Goal: Book appointment/travel/reservation

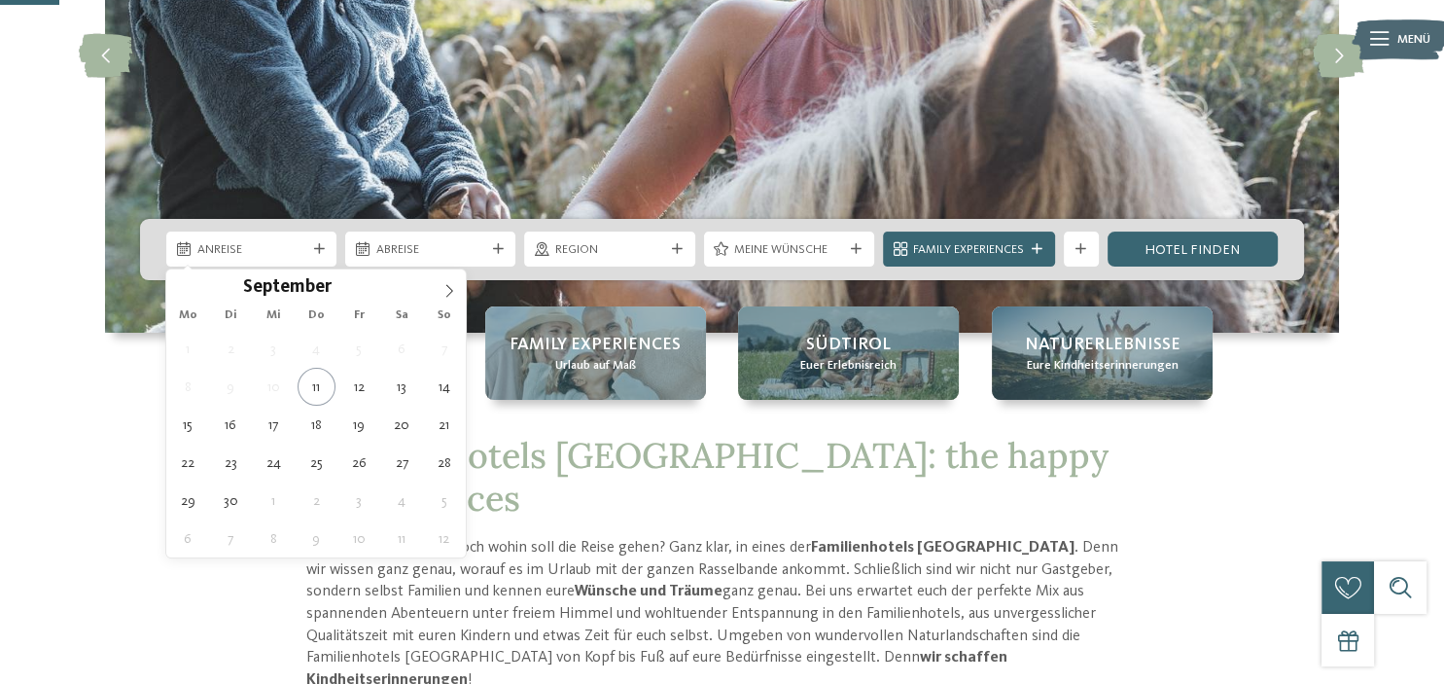
scroll to position [307, 0]
click at [448, 284] on icon at bounding box center [450, 291] width 14 height 14
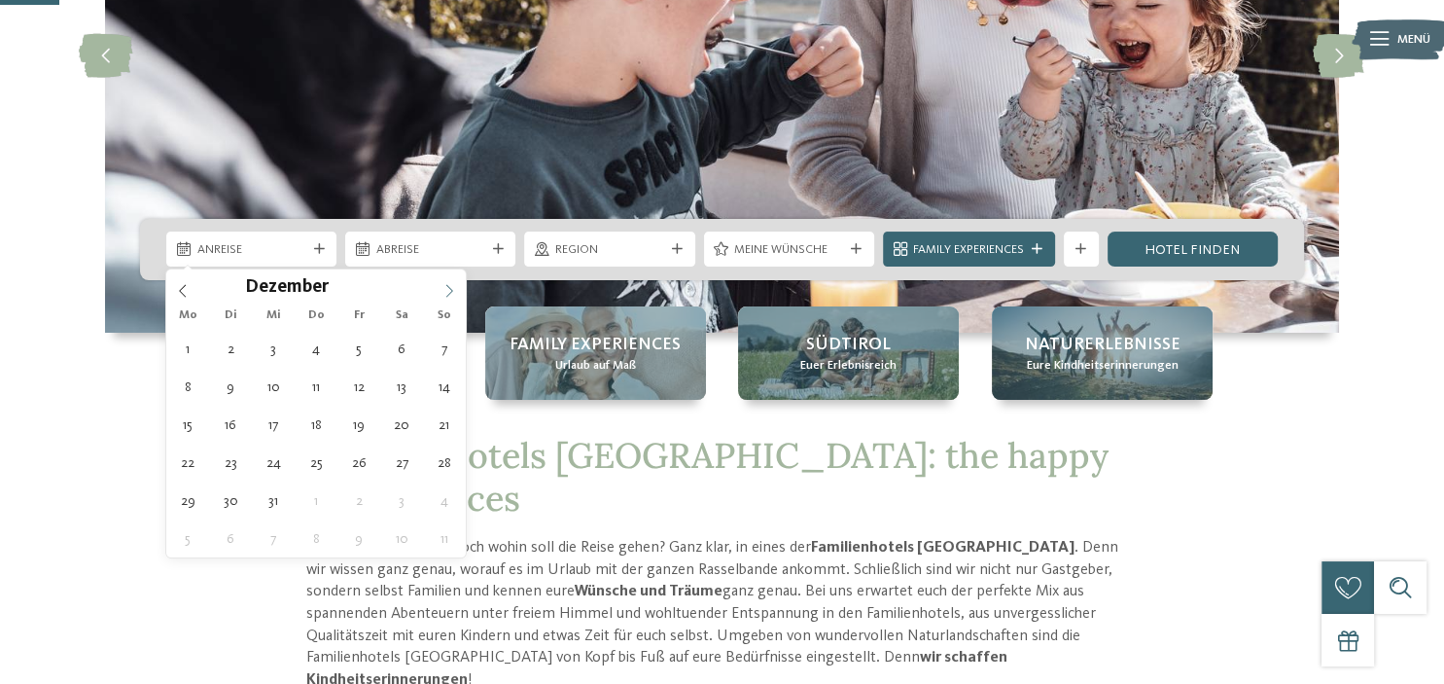
type input "****"
click at [448, 284] on icon at bounding box center [450, 291] width 14 height 14
type div "[DATE]"
type input "****"
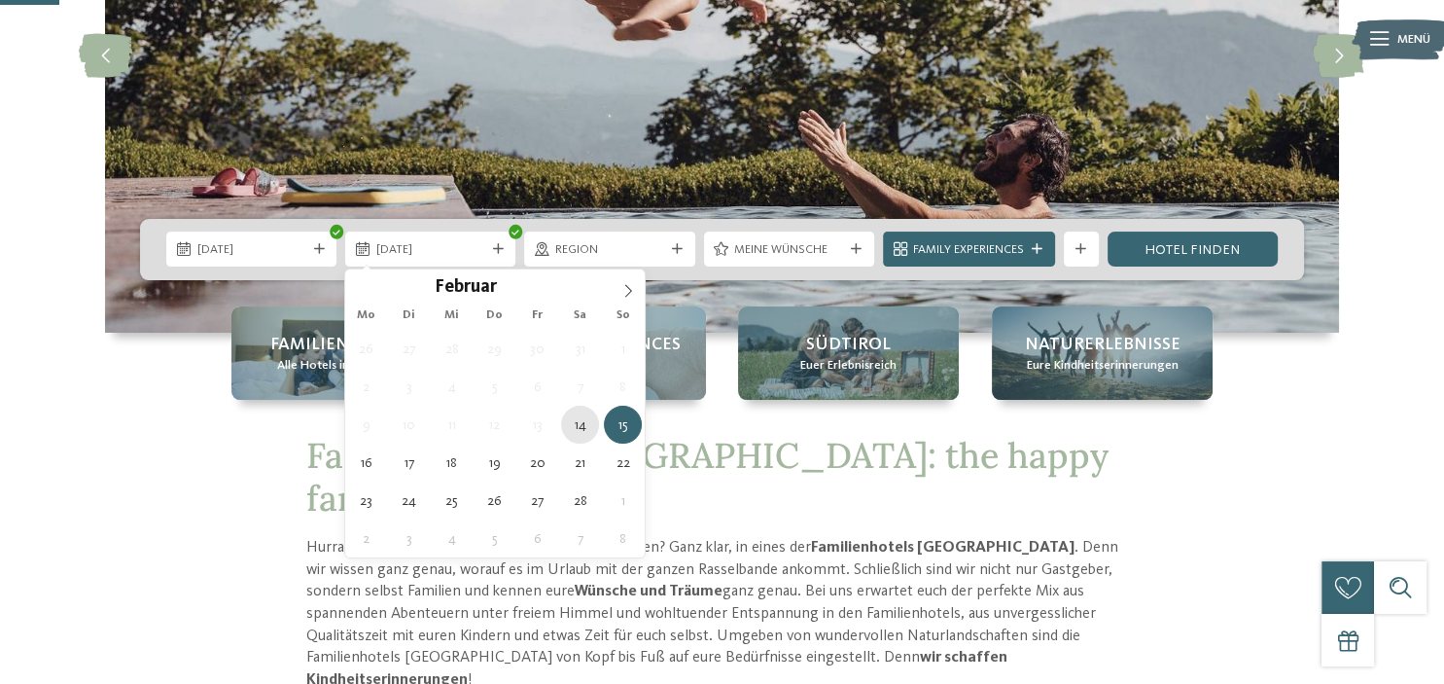
type div "[DATE]"
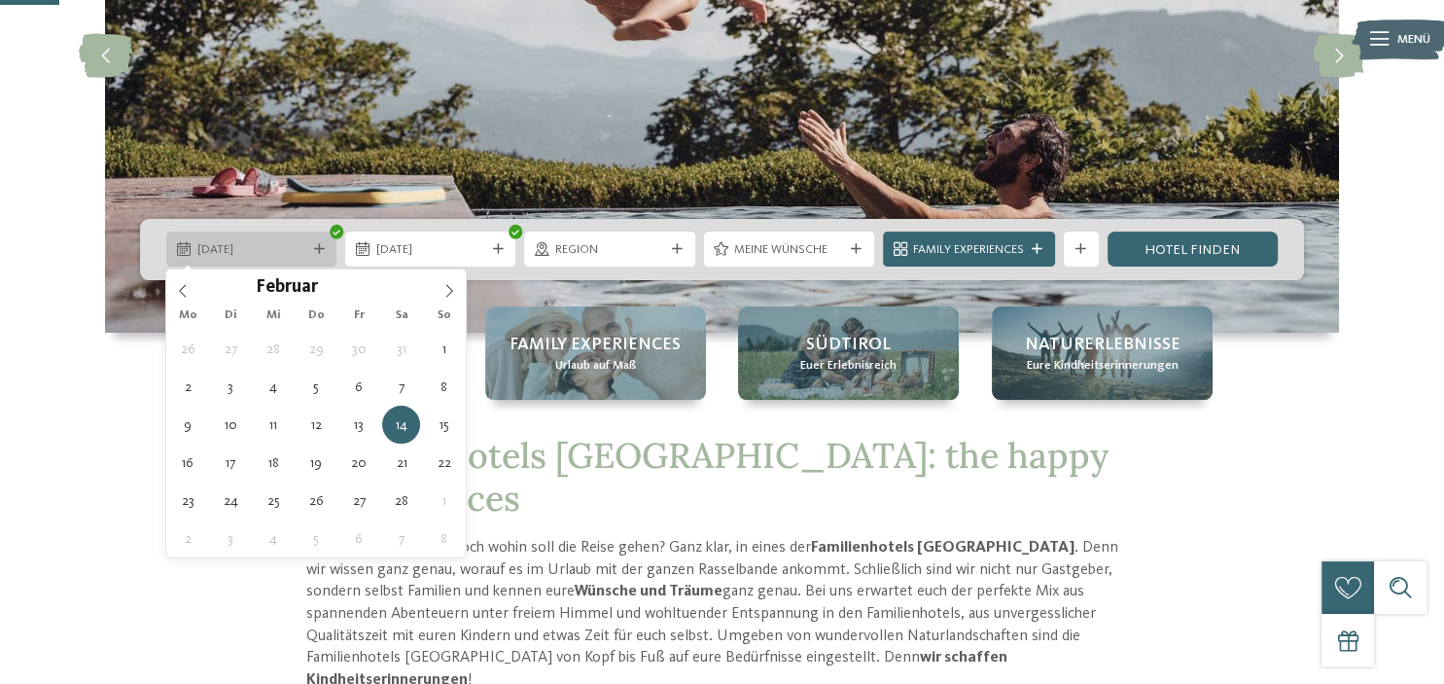
click at [253, 255] on span "[DATE]" at bounding box center [251, 250] width 109 height 18
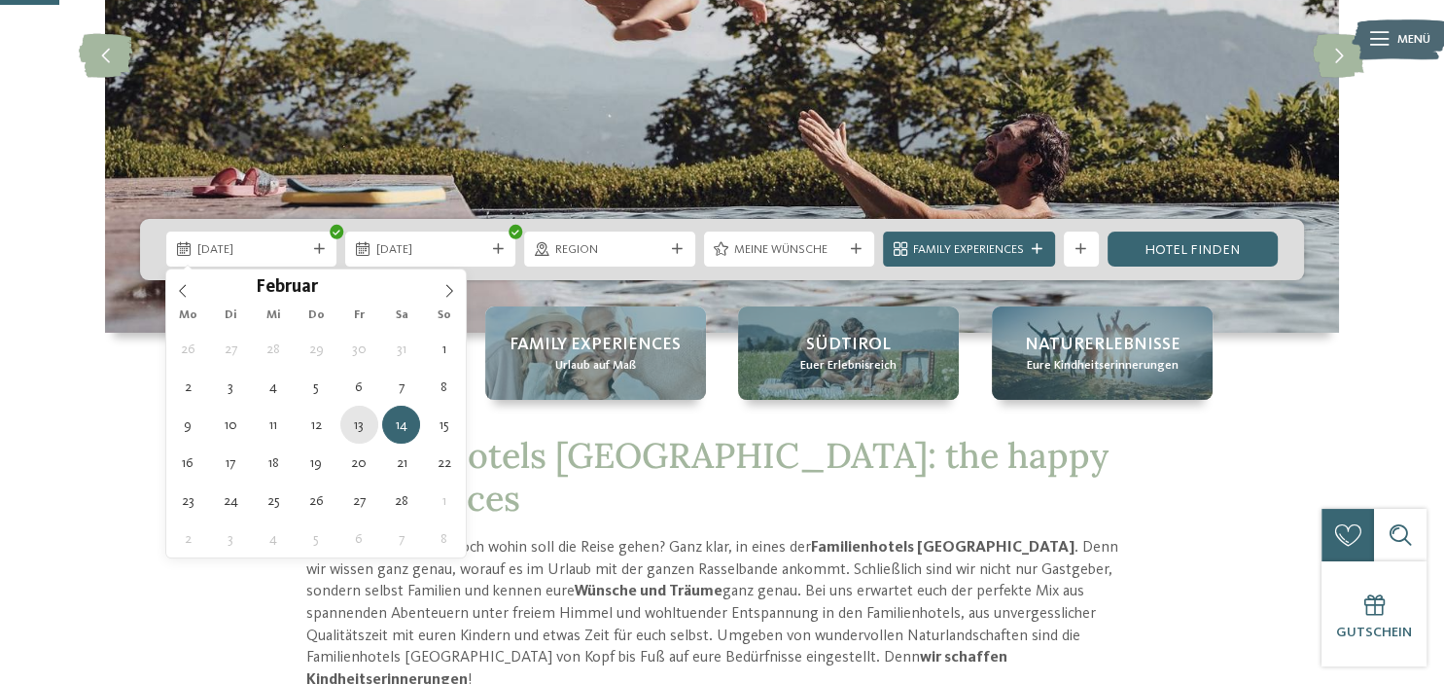
type div "[DATE]"
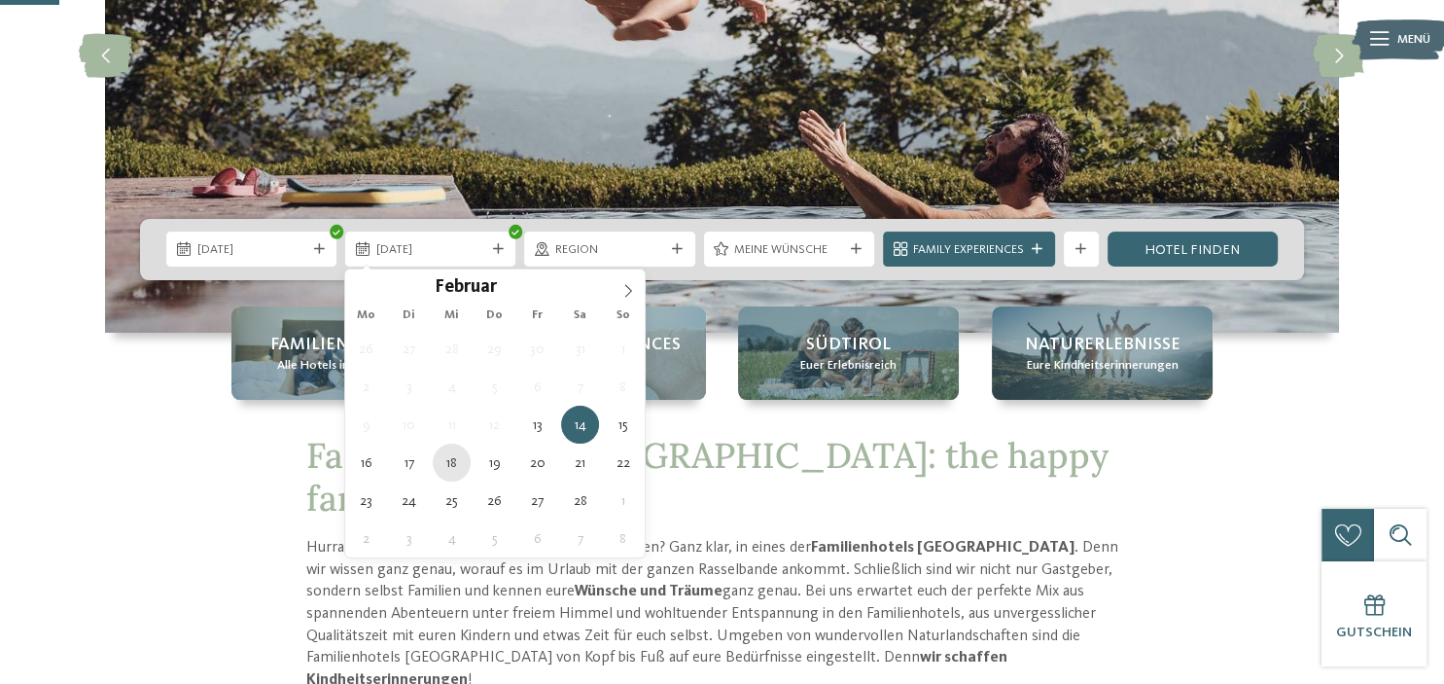
type div "[DATE]"
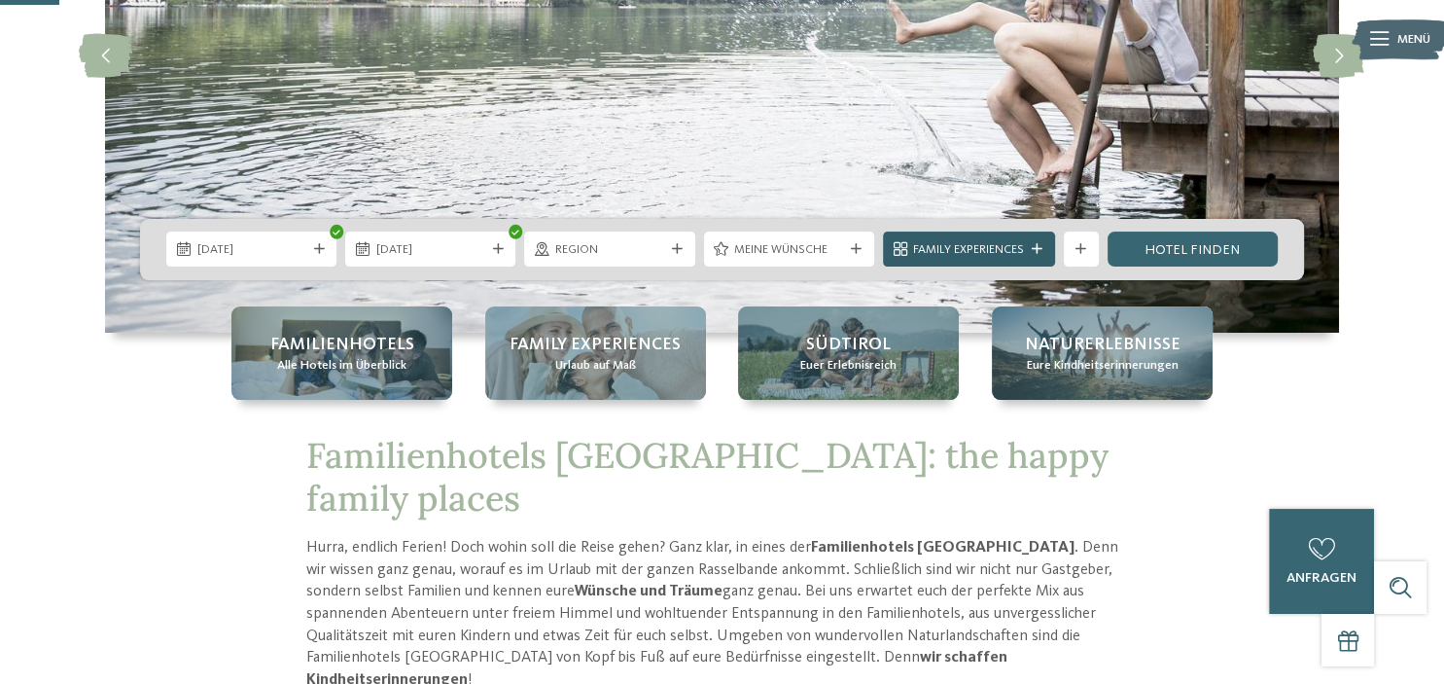
click at [1038, 244] on icon at bounding box center [1037, 249] width 11 height 11
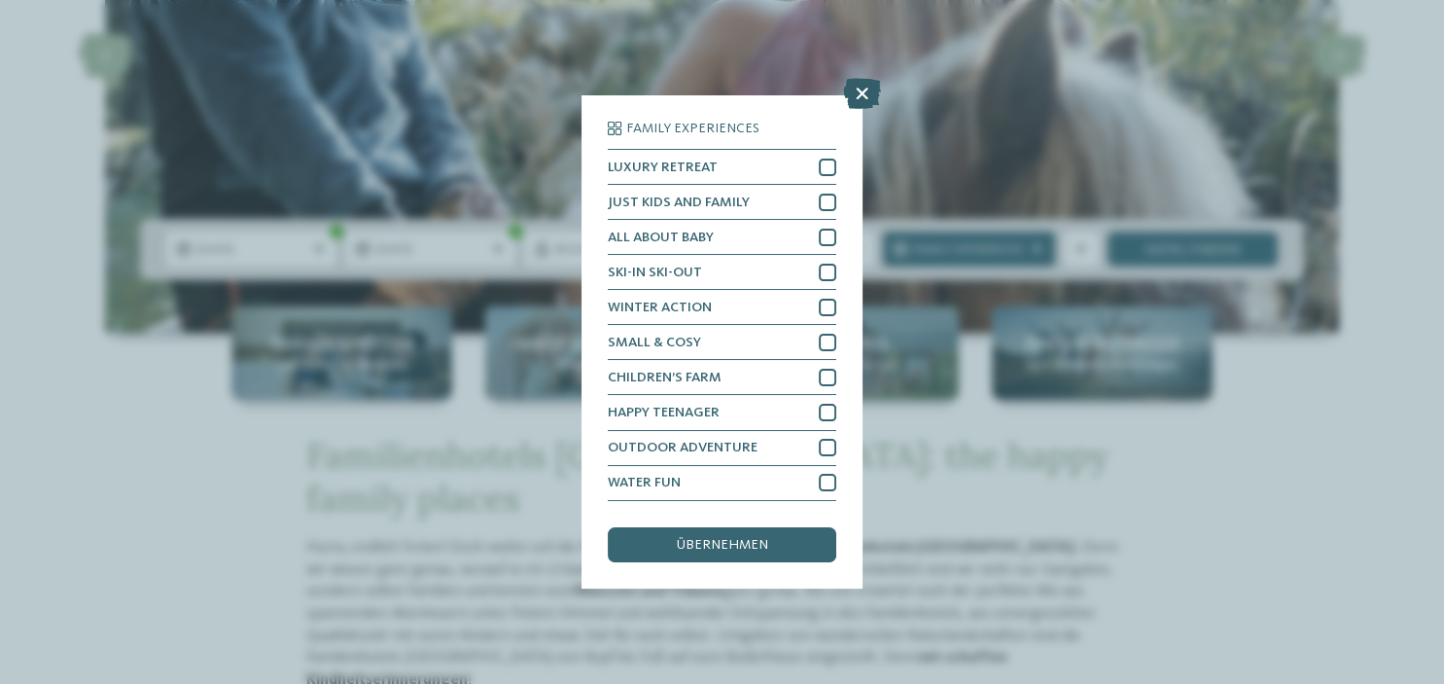
click at [861, 94] on icon at bounding box center [862, 94] width 38 height 31
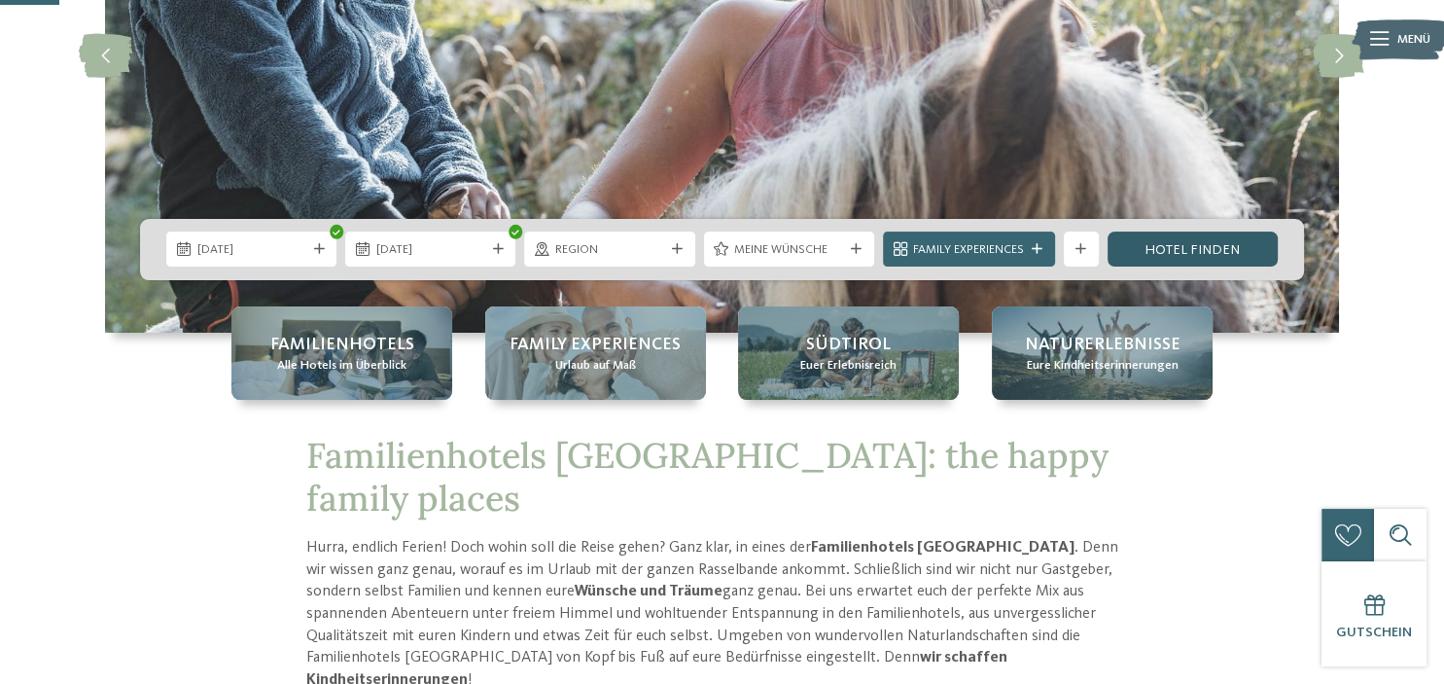
click at [1200, 257] on link "Hotel finden" at bounding box center [1193, 248] width 170 height 35
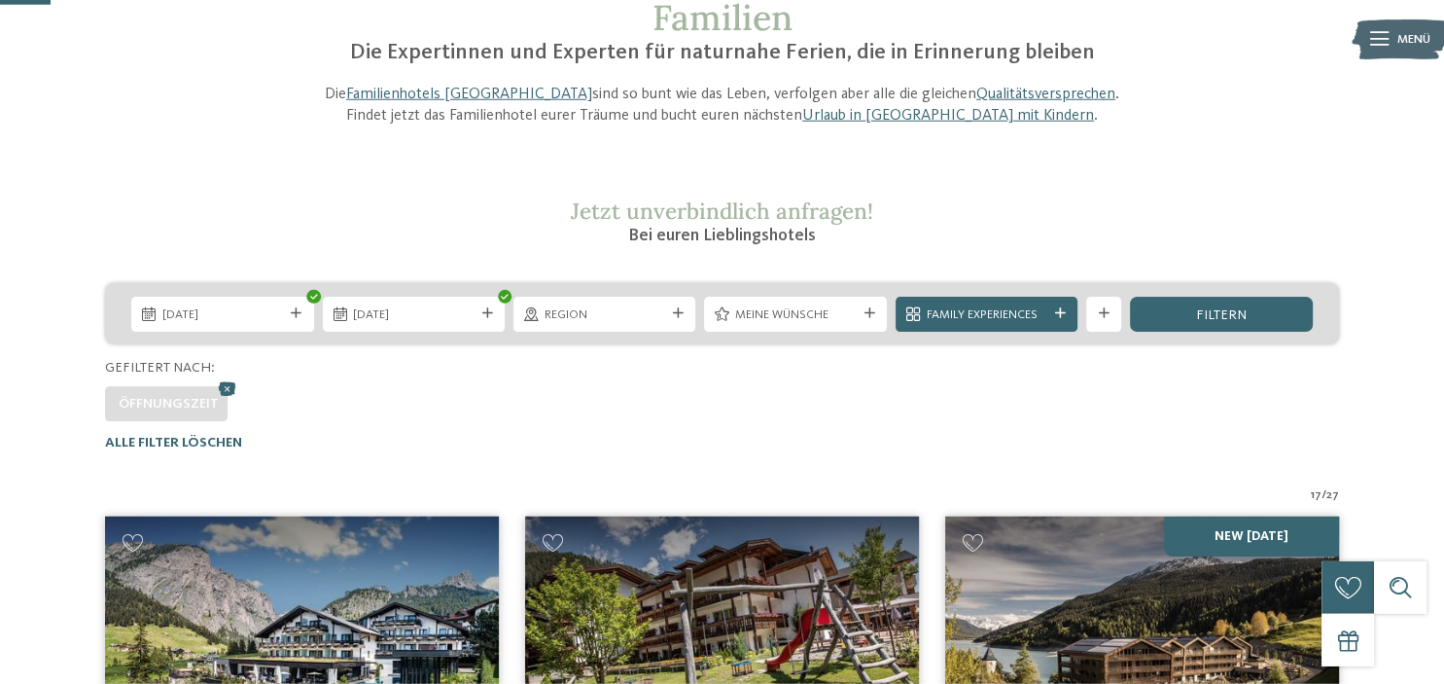
scroll to position [153, 0]
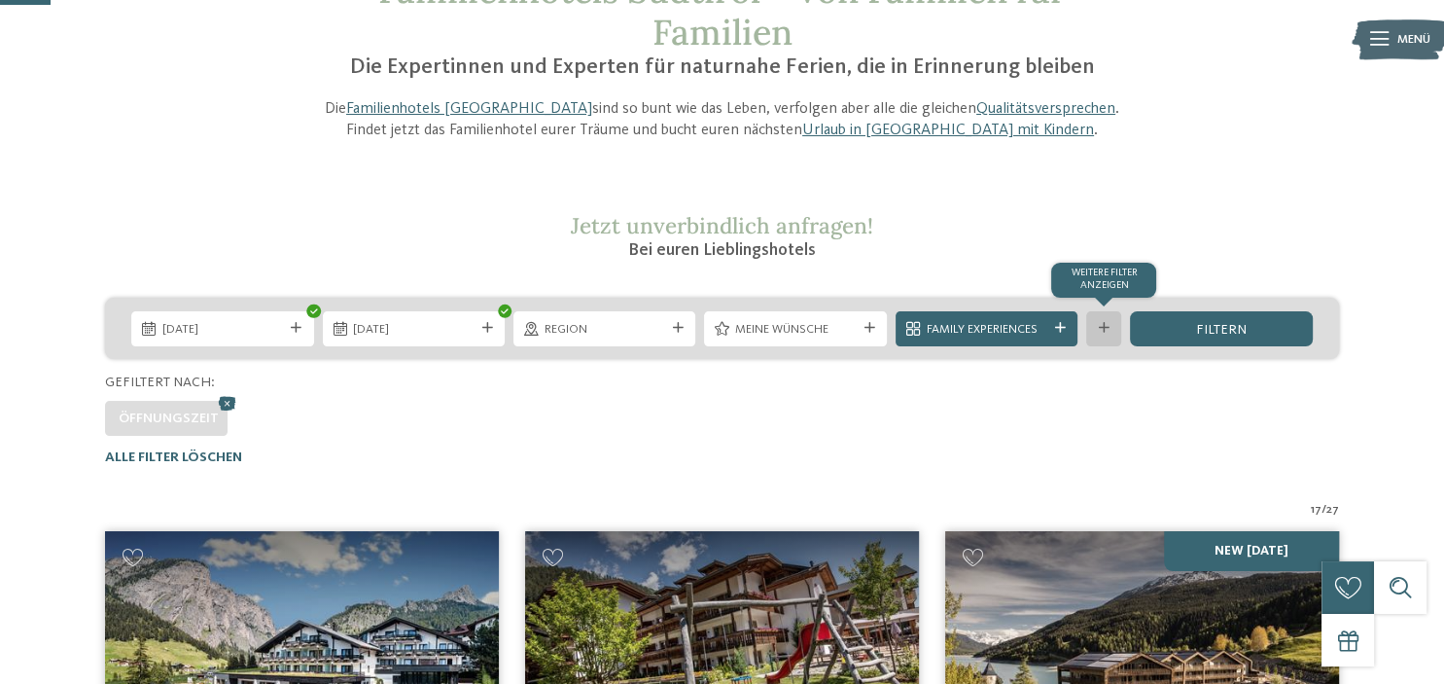
click at [1099, 326] on div at bounding box center [1104, 328] width 18 height 11
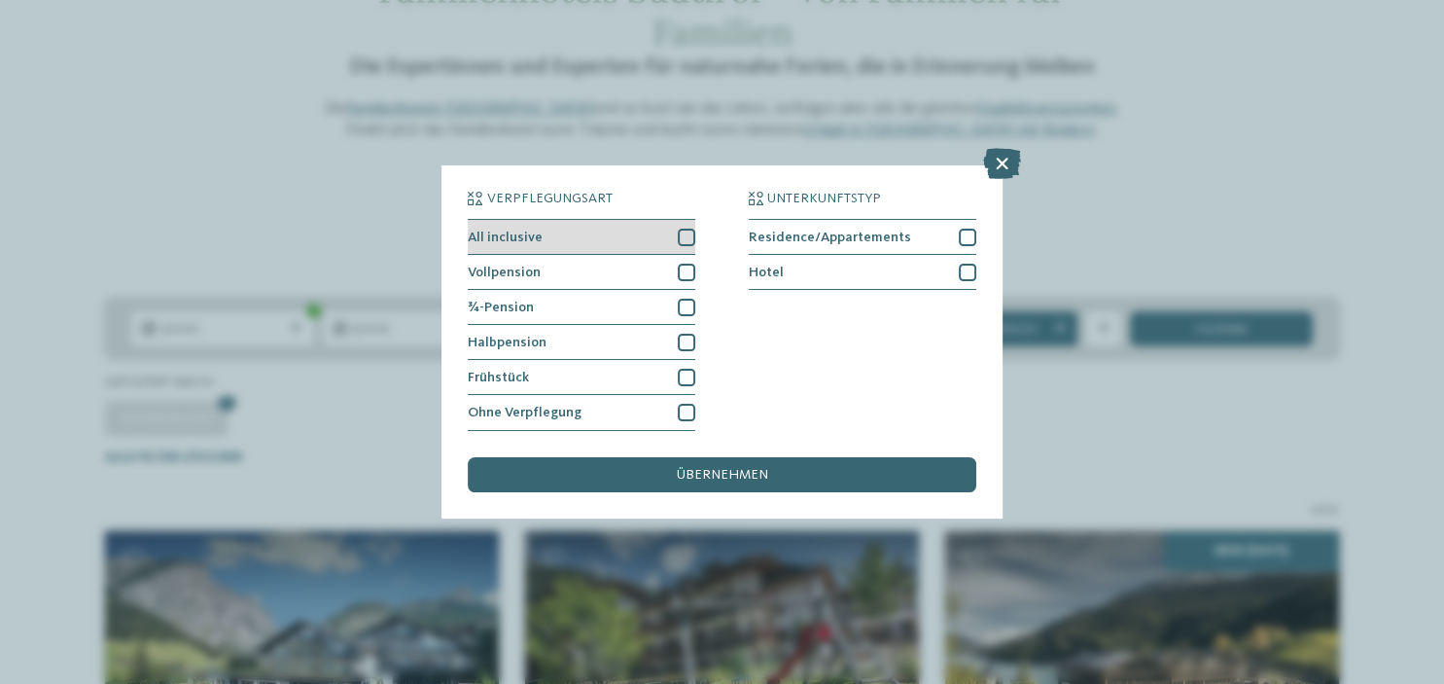
click at [687, 233] on div at bounding box center [687, 238] width 18 height 18
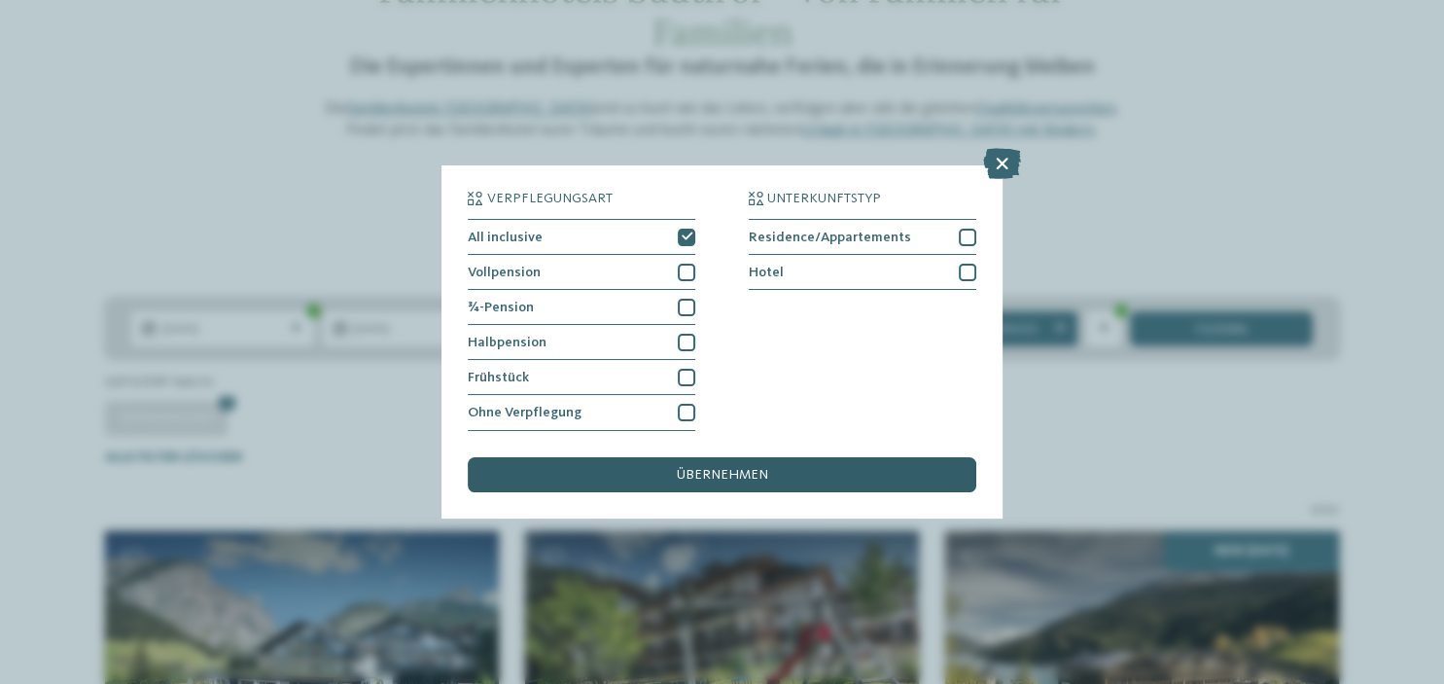
click at [775, 478] on div "übernehmen" at bounding box center [722, 474] width 508 height 35
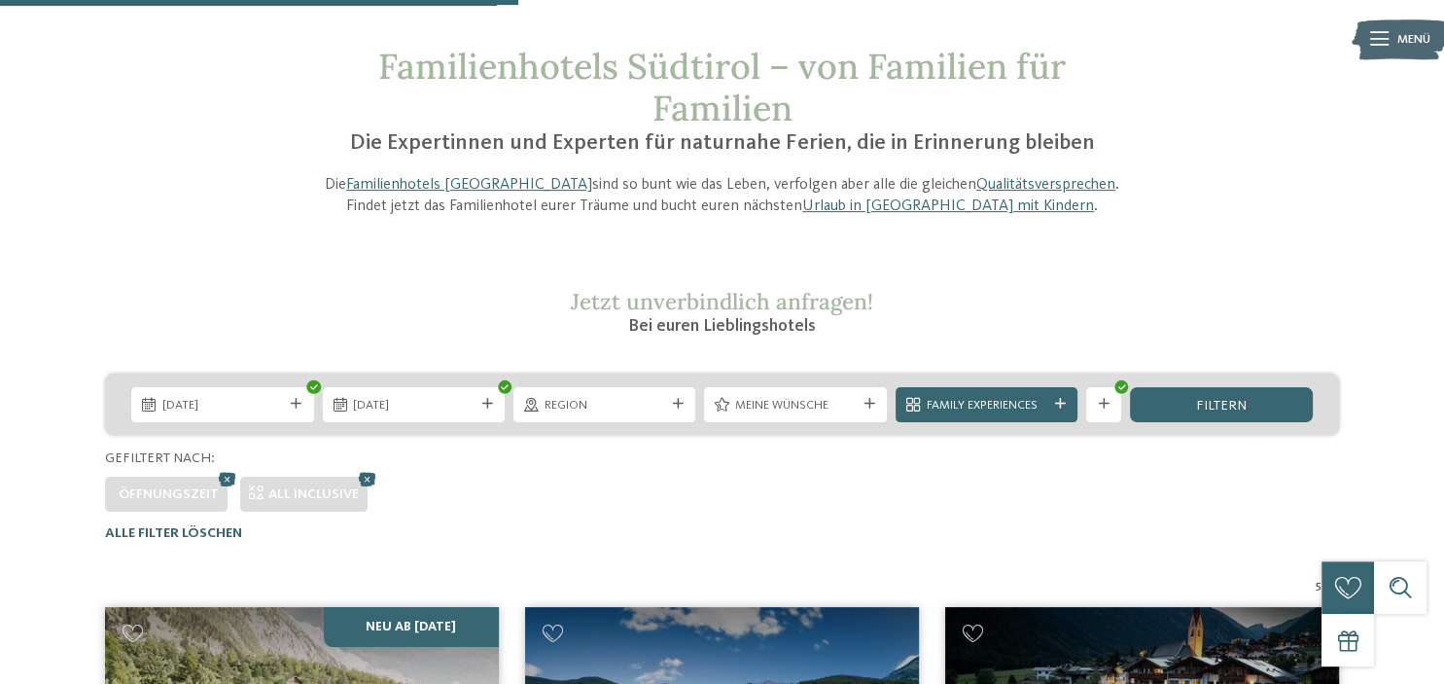
scroll to position [0, 0]
